Goal: Navigation & Orientation: Find specific page/section

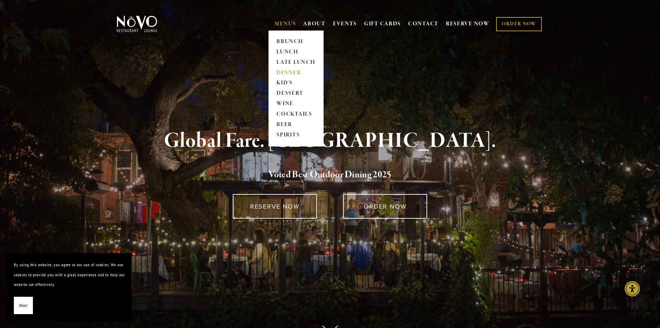
click at [285, 71] on link "DINNER" at bounding box center [296, 73] width 43 height 10
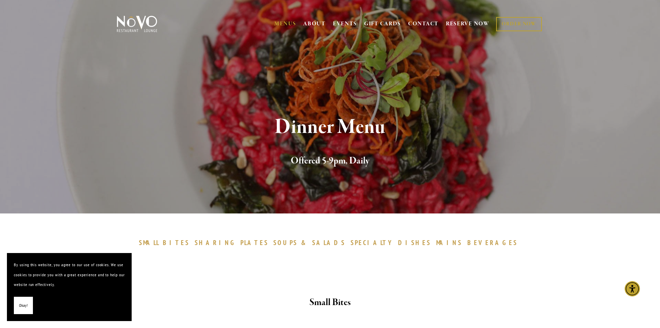
drag, startPoint x: 660, startPoint y: 31, endPoint x: 657, endPoint y: 63, distance: 32.0
click at [460, 23] on link "RESERVE NOW" at bounding box center [468, 23] width 44 height 13
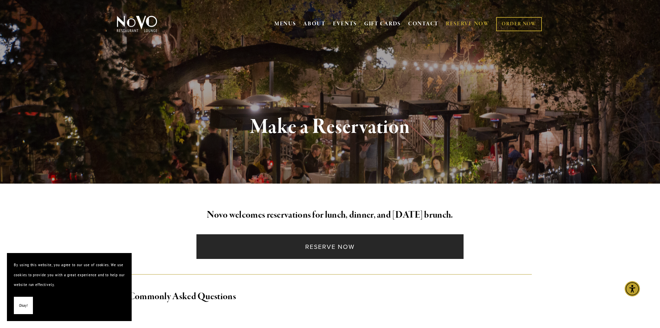
click at [368, 245] on link "Reserve Now" at bounding box center [330, 246] width 267 height 25
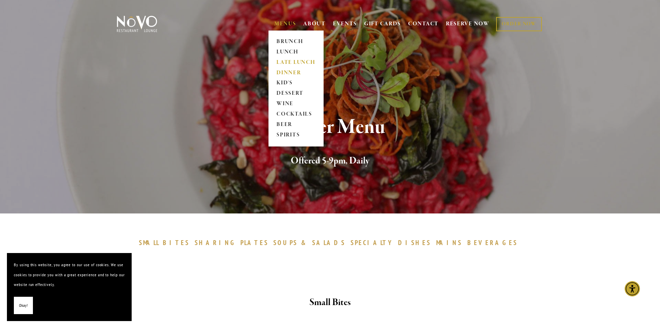
click at [277, 61] on link "LATE LUNCH" at bounding box center [296, 62] width 43 height 10
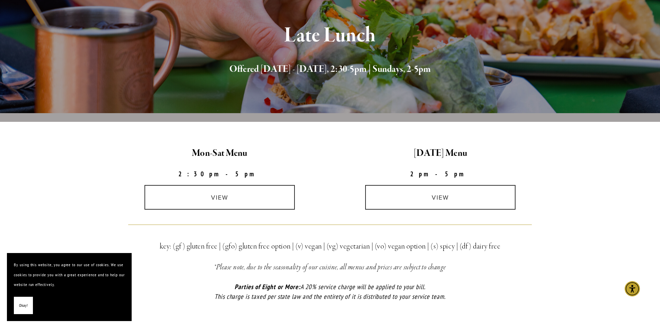
scroll to position [102, 0]
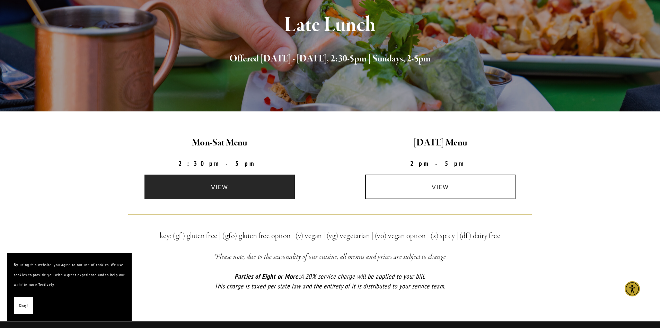
click at [226, 180] on link "view" at bounding box center [220, 186] width 150 height 25
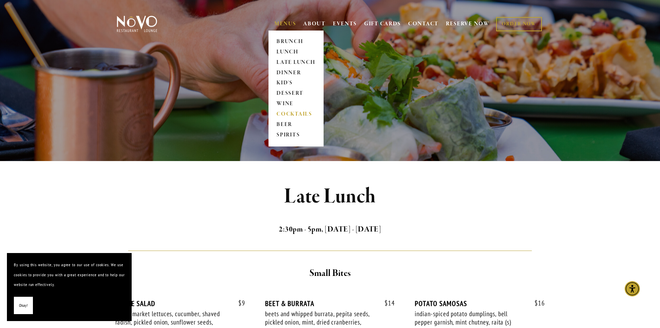
click at [280, 113] on link "COCKTAILS" at bounding box center [296, 114] width 43 height 10
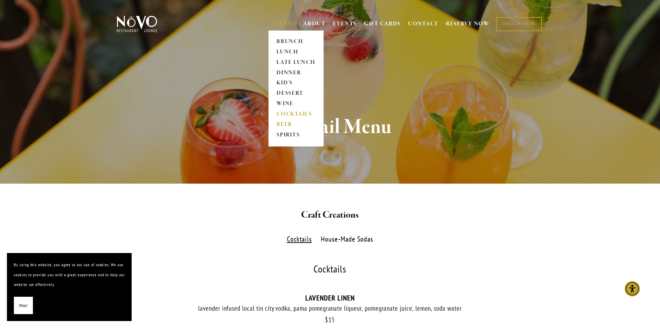
click at [280, 125] on link "BEER" at bounding box center [296, 125] width 43 height 10
